Goal: Transaction & Acquisition: Purchase product/service

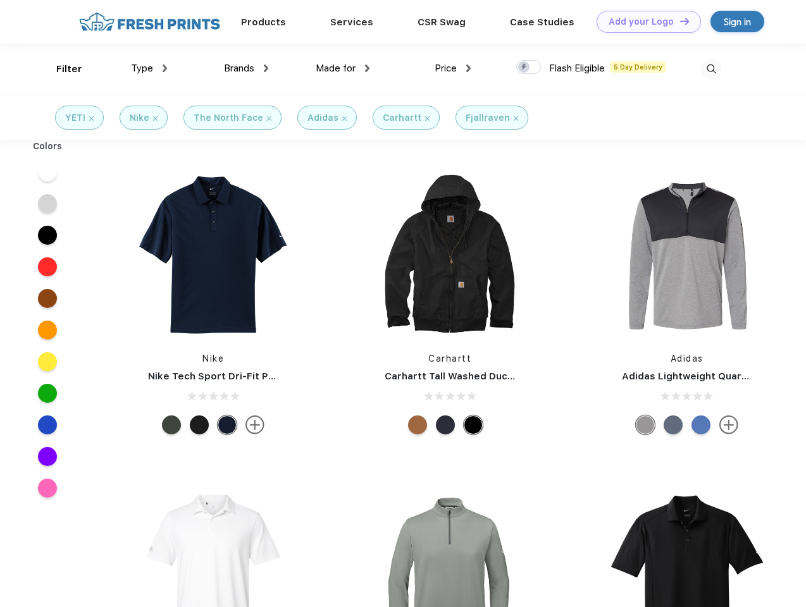
click at [644, 22] on link "Add your Logo Design Tool" at bounding box center [649, 22] width 104 height 22
click at [0, 0] on div "Design Tool" at bounding box center [0, 0] width 0 height 0
click at [679, 21] on link "Add your Logo Design Tool" at bounding box center [649, 22] width 104 height 22
click at [61, 69] on div "Filter" at bounding box center [69, 69] width 26 height 15
click at [149, 68] on span "Type" at bounding box center [142, 68] width 22 height 11
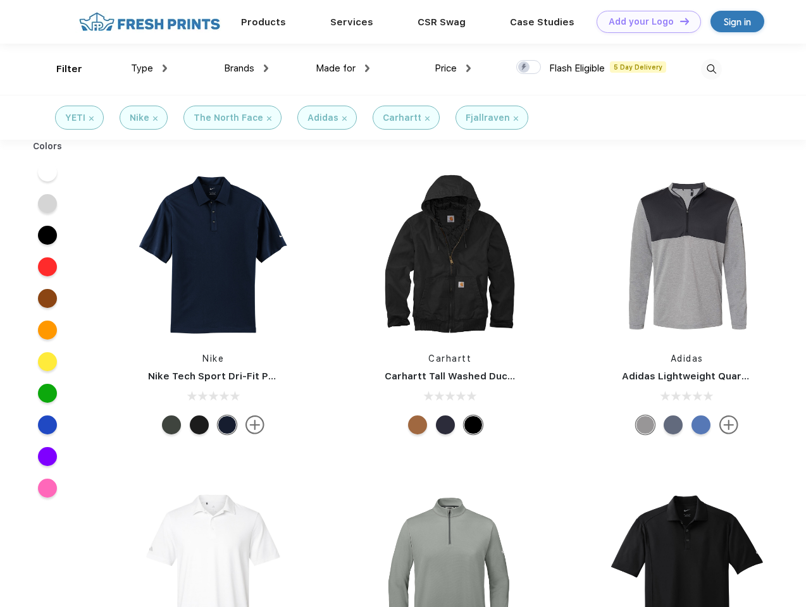
click at [246, 68] on span "Brands" at bounding box center [239, 68] width 30 height 11
click at [343, 68] on span "Made for" at bounding box center [336, 68] width 40 height 11
click at [453, 68] on span "Price" at bounding box center [446, 68] width 22 height 11
click at [529, 68] on div at bounding box center [528, 67] width 25 height 14
click at [524, 68] on input "checkbox" at bounding box center [520, 63] width 8 height 8
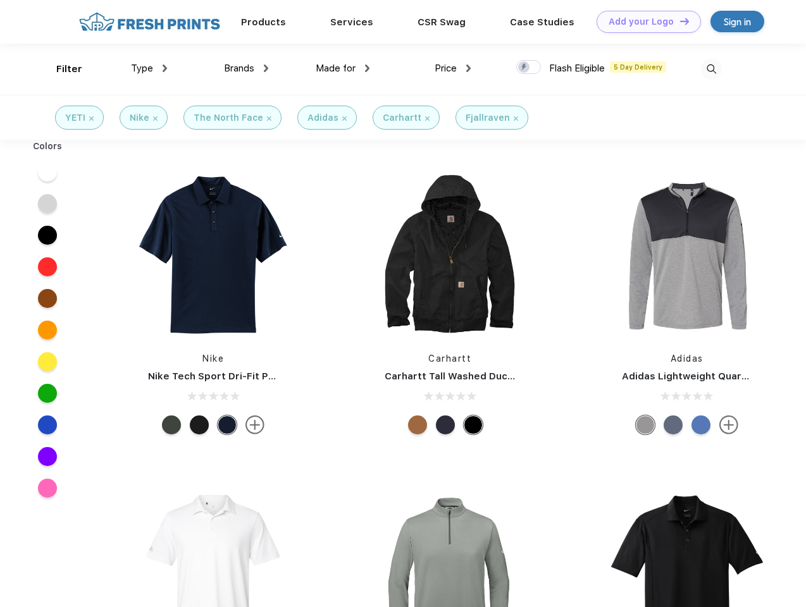
click at [711, 69] on img at bounding box center [711, 69] width 21 height 21
